Goal: Task Accomplishment & Management: Complete application form

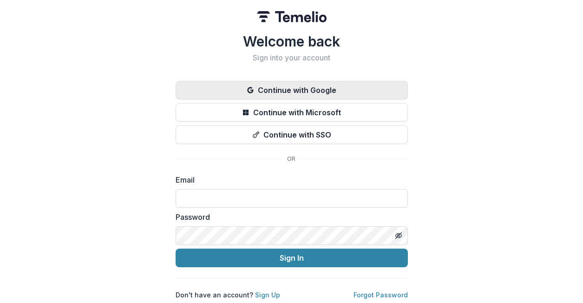
click at [272, 83] on button "Continue with Google" at bounding box center [292, 90] width 232 height 19
click at [263, 85] on button "Continue with Google" at bounding box center [292, 90] width 232 height 19
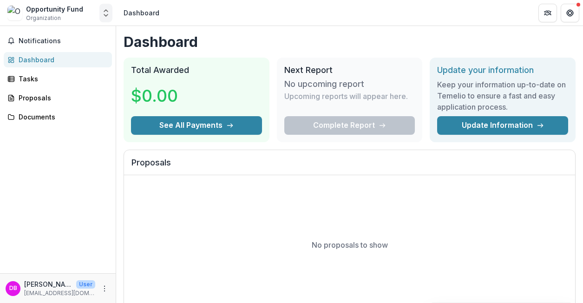
click at [106, 13] on icon "Open entity switcher" at bounding box center [105, 12] width 9 height 9
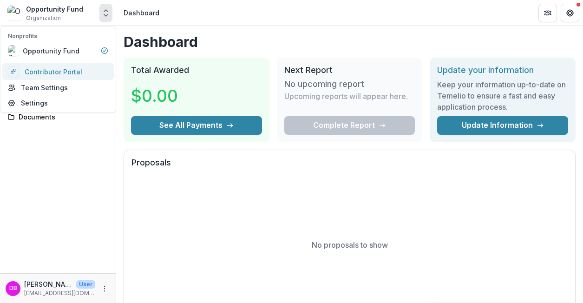
click at [59, 76] on link "Contributor Portal" at bounding box center [58, 71] width 112 height 17
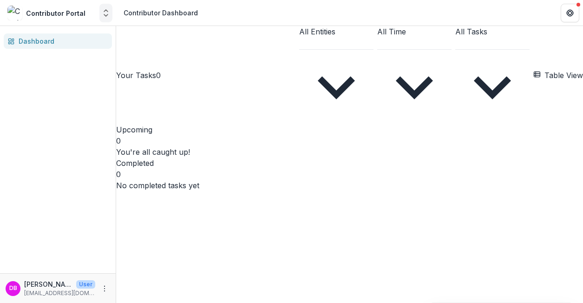
click at [105, 14] on icon "Open entity switcher" at bounding box center [105, 12] width 9 height 9
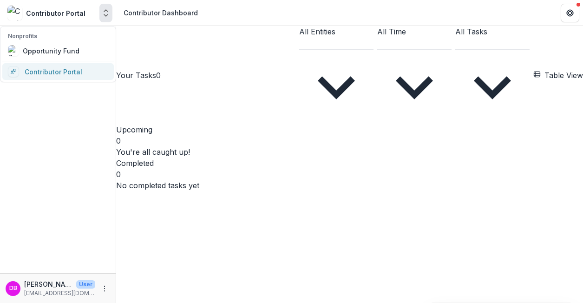
click at [76, 69] on link "Contributor Portal" at bounding box center [58, 71] width 112 height 17
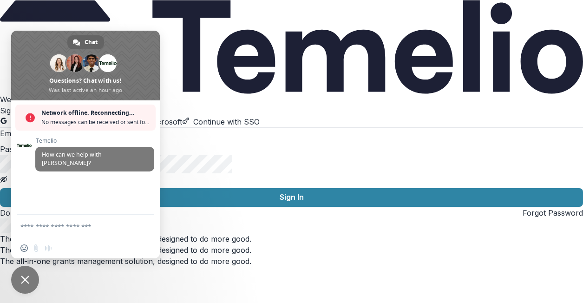
scroll to position [1, 0]
click at [116, 218] on link "Sign Up" at bounding box center [102, 212] width 28 height 9
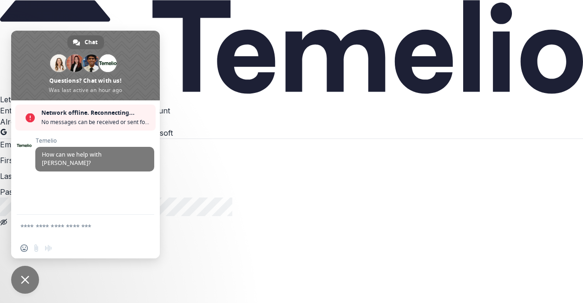
type input "**********"
type input "****"
type input "**********"
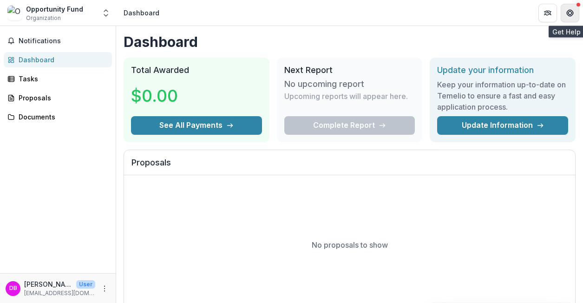
click at [569, 14] on icon "Get Help" at bounding box center [569, 13] width 1 height 1
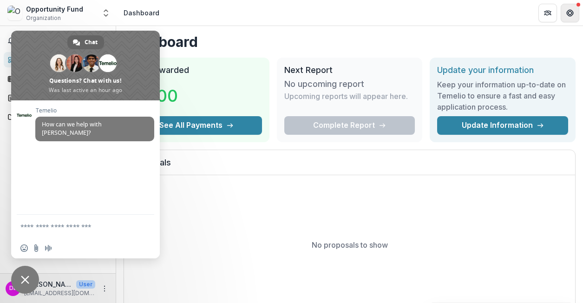
click at [569, 15] on icon "Get Help" at bounding box center [569, 15] width 2 height 2
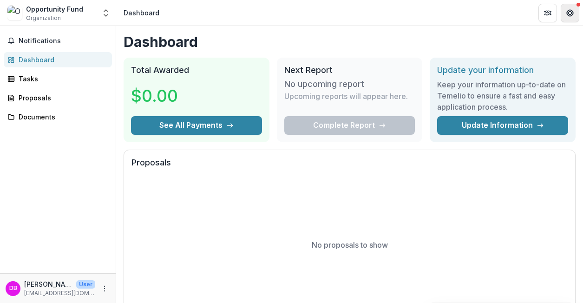
click at [572, 8] on button "Get Help" at bounding box center [570, 13] width 19 height 19
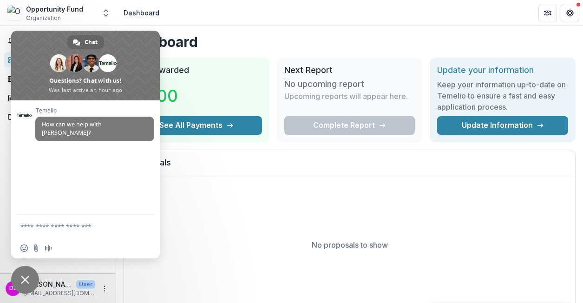
click at [253, 196] on div "No proposals to show" at bounding box center [349, 244] width 451 height 139
click at [79, 14] on div "Opportunity Fund Organization" at bounding box center [54, 13] width 57 height 18
click at [103, 14] on icon "Open entity switcher" at bounding box center [105, 12] width 9 height 9
click at [182, 41] on h1 "Dashboard" at bounding box center [350, 41] width 452 height 17
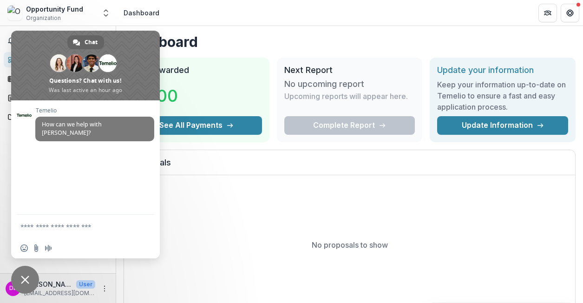
click at [110, 16] on icon "Open entity switcher" at bounding box center [105, 12] width 9 height 9
drag, startPoint x: 549, startPoint y: 16, endPoint x: 539, endPoint y: 46, distance: 31.2
click at [539, 46] on div "Opportunity Fund Organization Nonprofits Opportunity Fund Contributor Portal Te…" at bounding box center [291, 151] width 583 height 303
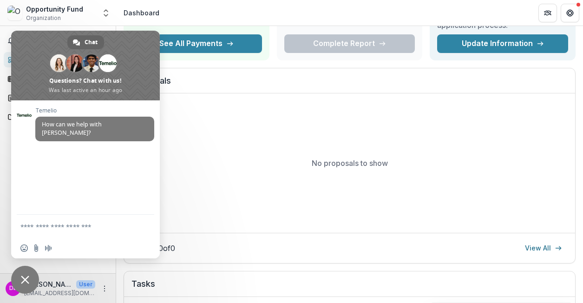
scroll to position [86, 0]
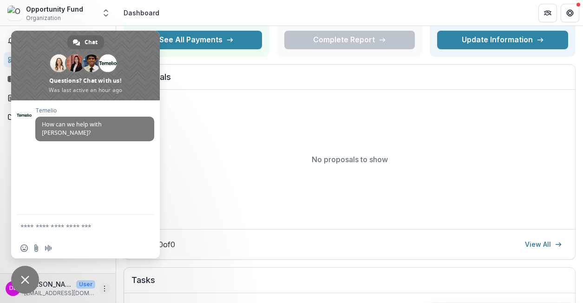
click at [105, 292] on button "More" at bounding box center [104, 288] width 11 height 11
click at [136, 287] on button "Logout" at bounding box center [165, 284] width 99 height 15
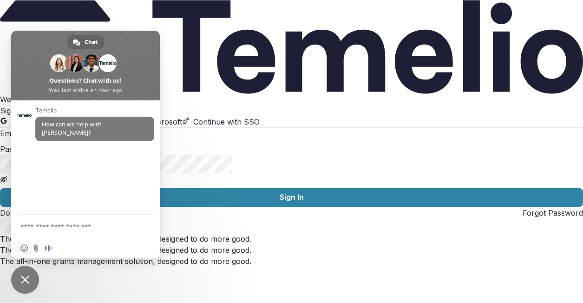
type input "**********"
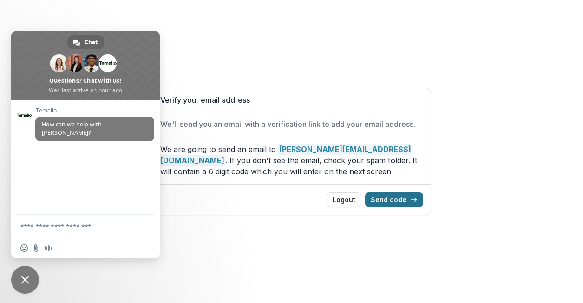
click at [387, 200] on button "Send code" at bounding box center [394, 199] width 58 height 15
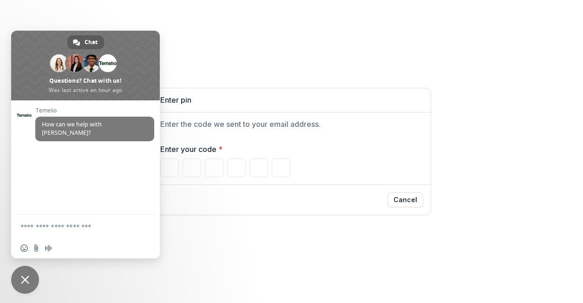
click at [83, 46] on div "Chat" at bounding box center [85, 42] width 37 height 14
drag, startPoint x: 46, startPoint y: 65, endPoint x: 39, endPoint y: 62, distance: 6.9
click at [39, 62] on span at bounding box center [85, 66] width 149 height 70
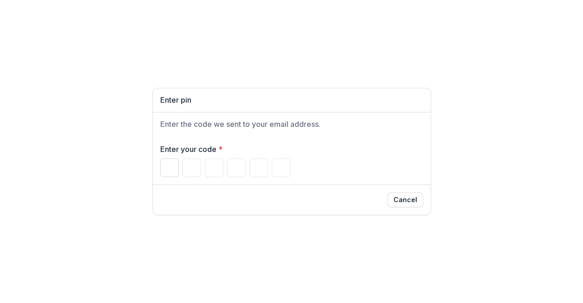
click at [169, 166] on input "Please enter your pin code" at bounding box center [169, 168] width 19 height 19
type input "*"
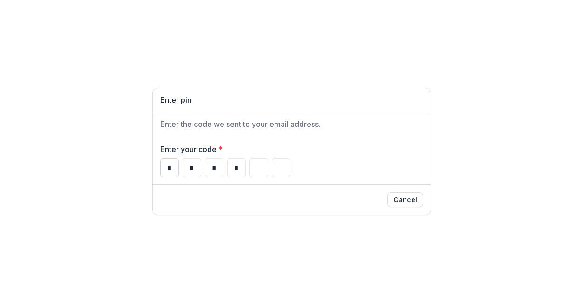
type input "*"
